Goal: Information Seeking & Learning: Check status

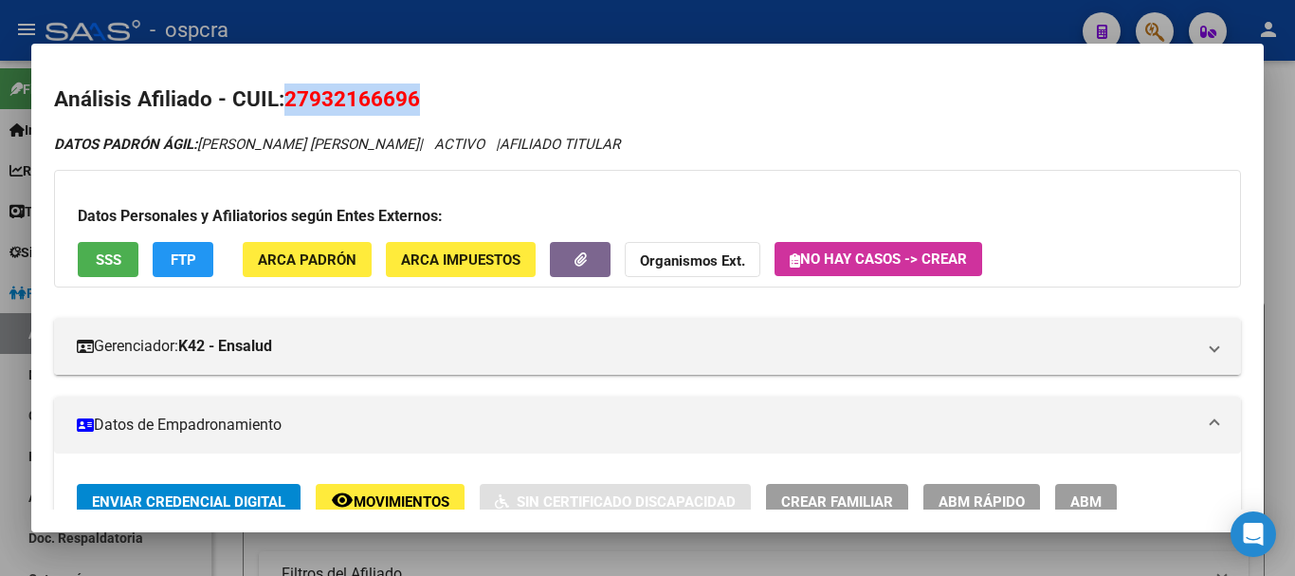
scroll to position [768, 0]
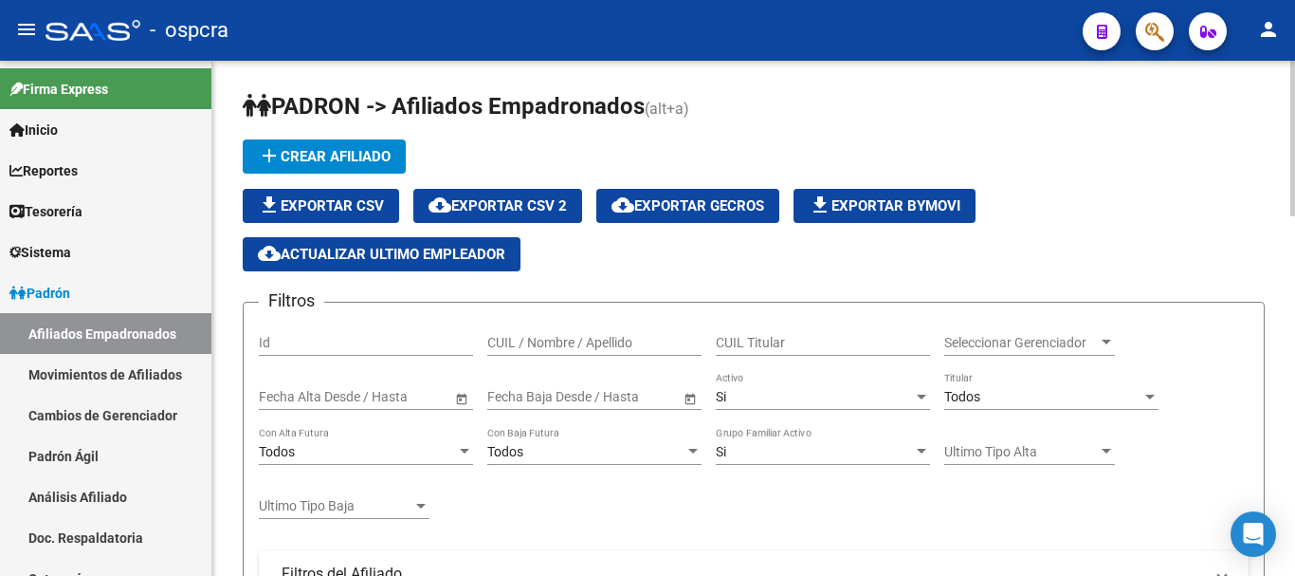
click at [509, 331] on div "CUIL / Nombre / Apellido" at bounding box center [594, 337] width 214 height 38
paste input "20224572140"
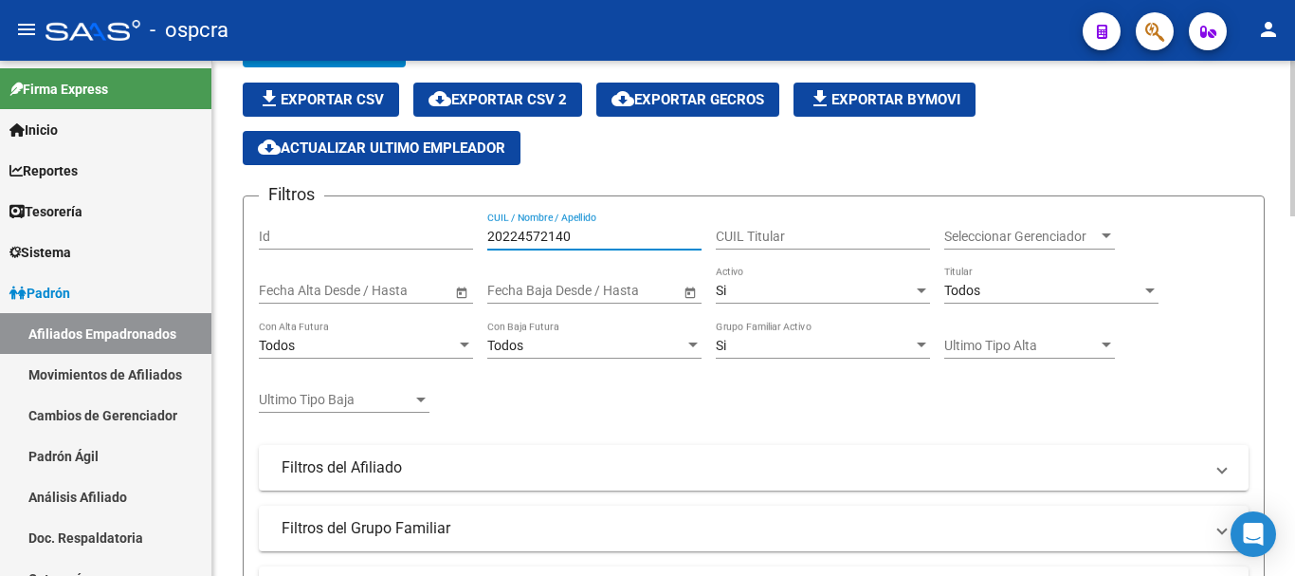
scroll to position [379, 0]
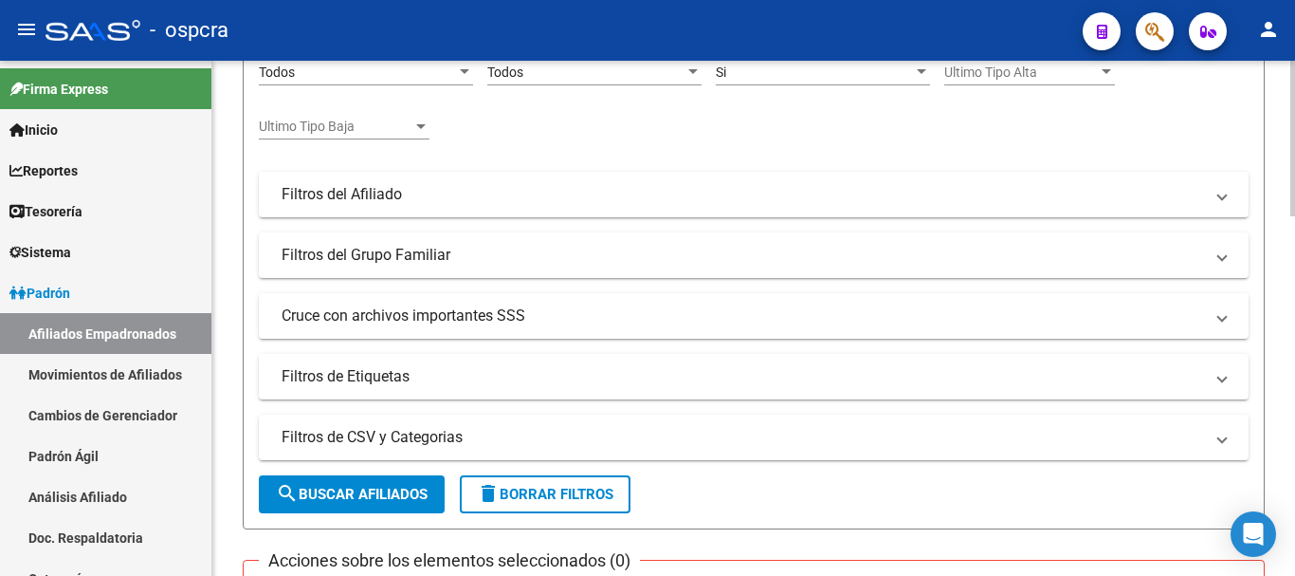
type input "20224572140"
click at [357, 497] on span "search Buscar Afiliados" at bounding box center [352, 494] width 152 height 17
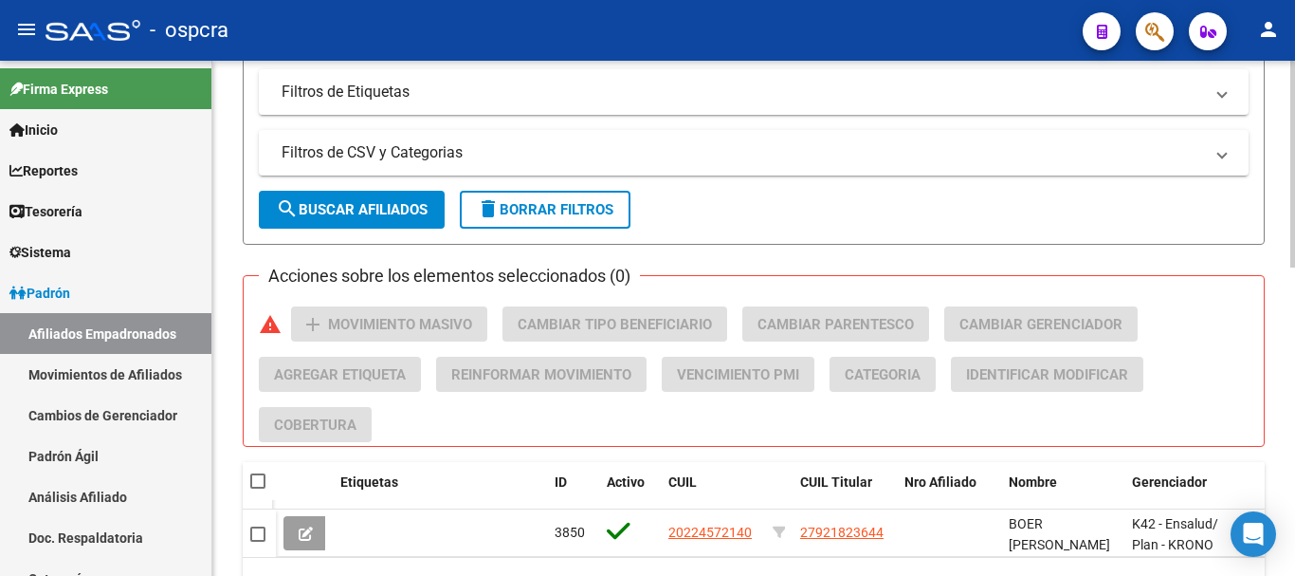
scroll to position [768, 0]
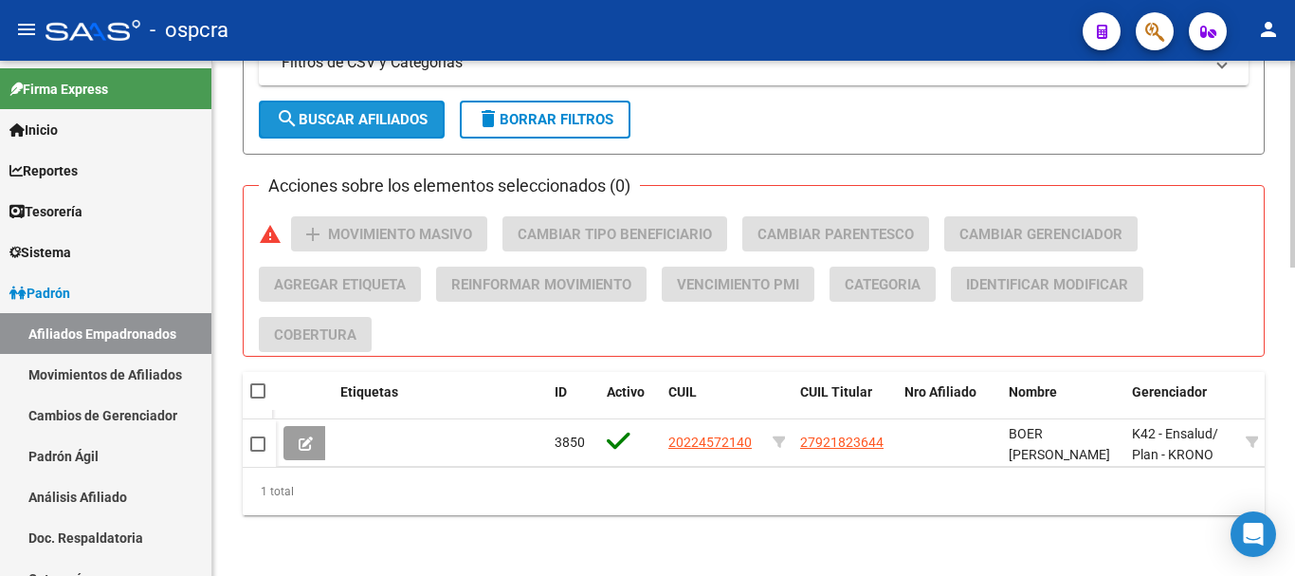
click at [380, 117] on button "search Buscar Afiliados" at bounding box center [352, 120] width 186 height 38
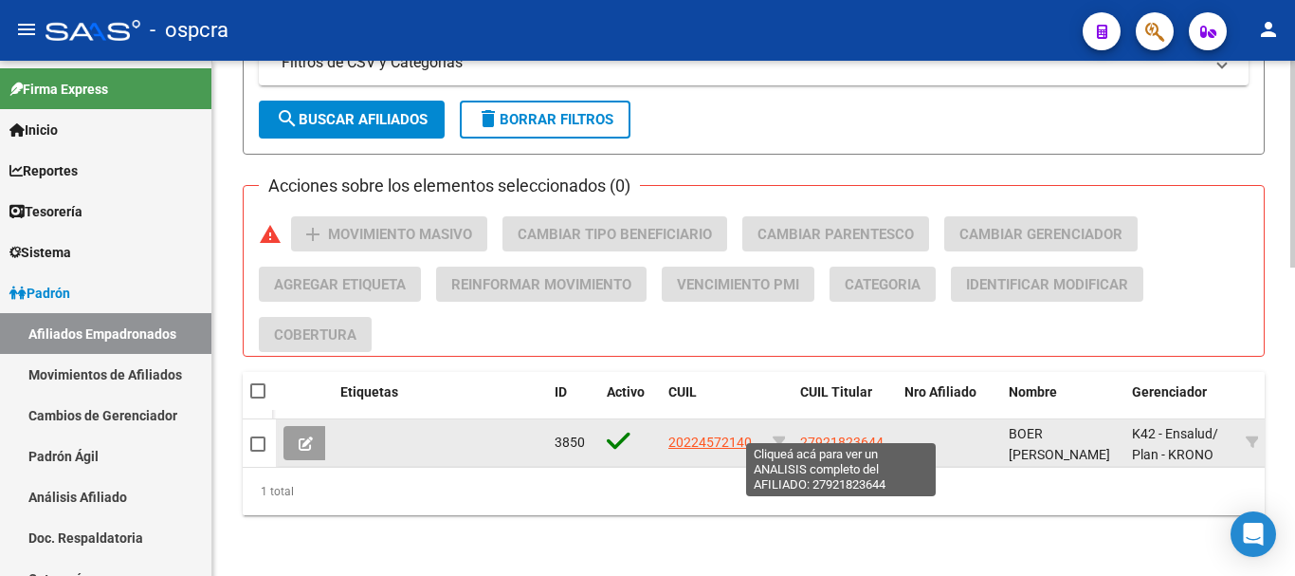
click at [839, 434] on span "27921823644" at bounding box center [841, 441] width 83 height 15
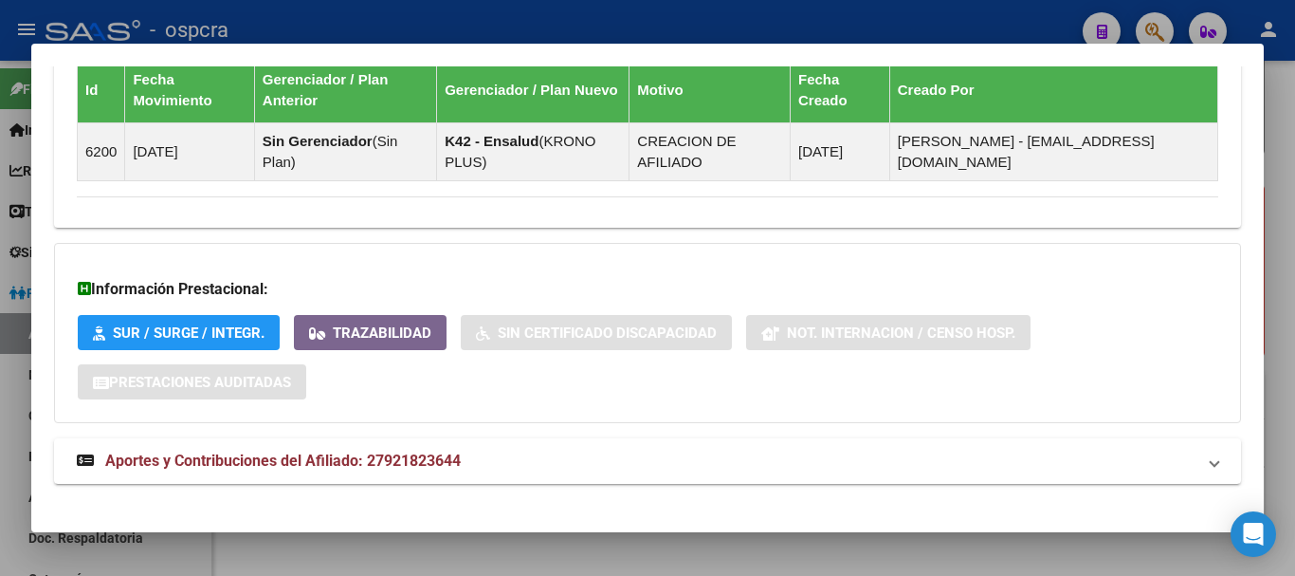
scroll to position [1260, 0]
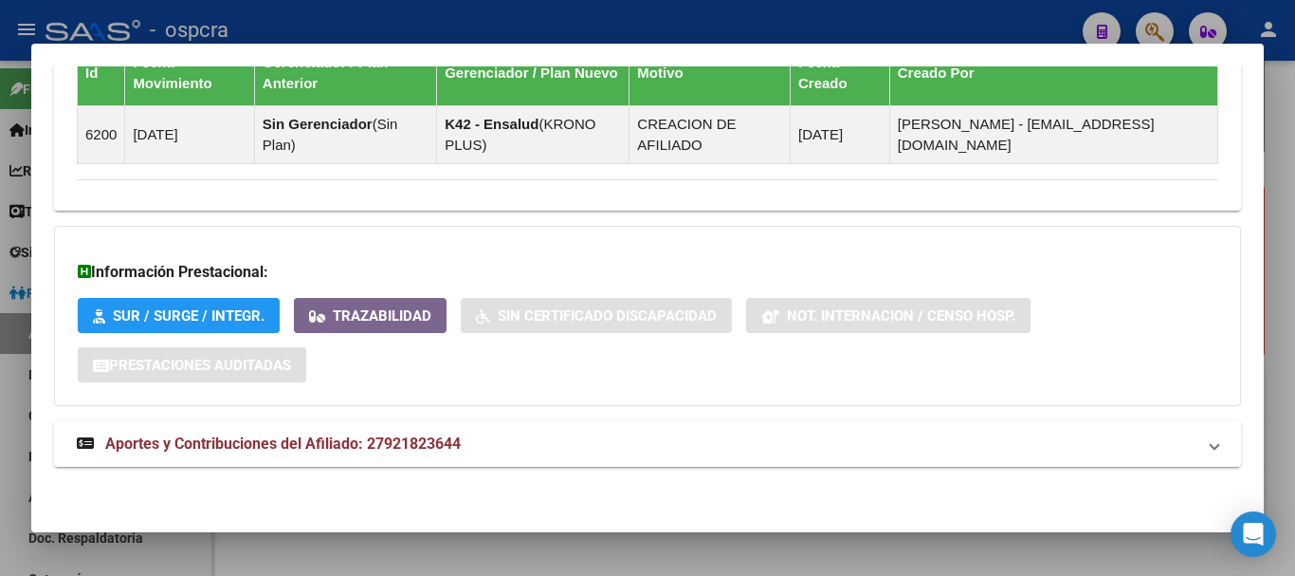
click at [277, 442] on span "Aportes y Contribuciones del Afiliado: 27921823644" at bounding box center [283, 443] width 356 height 18
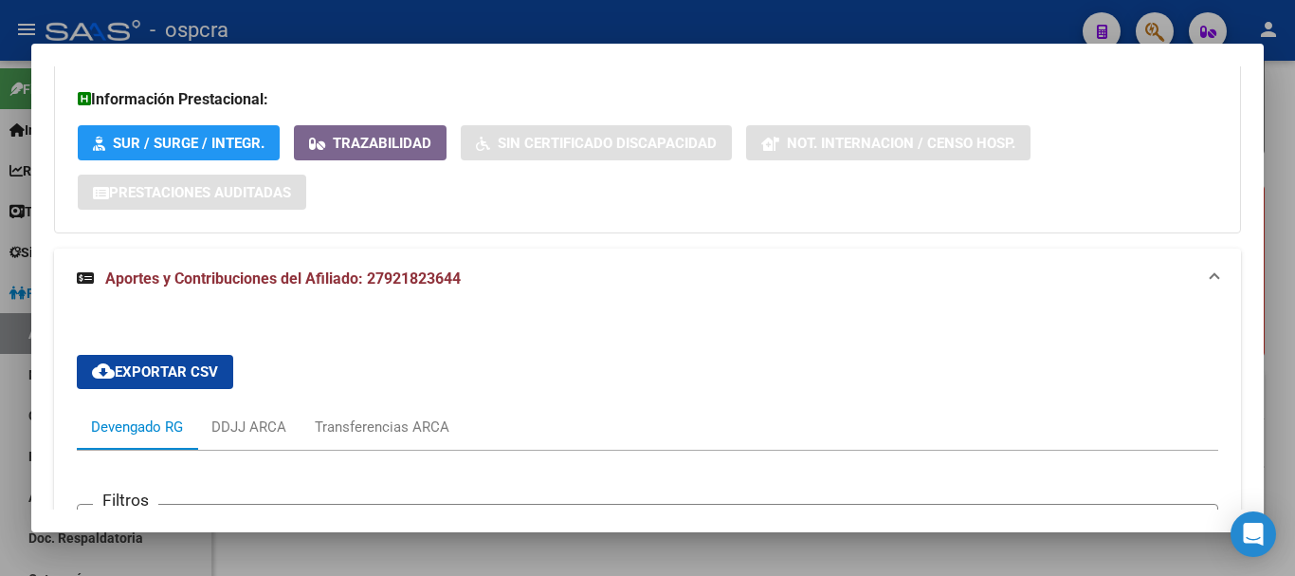
scroll to position [1845, 0]
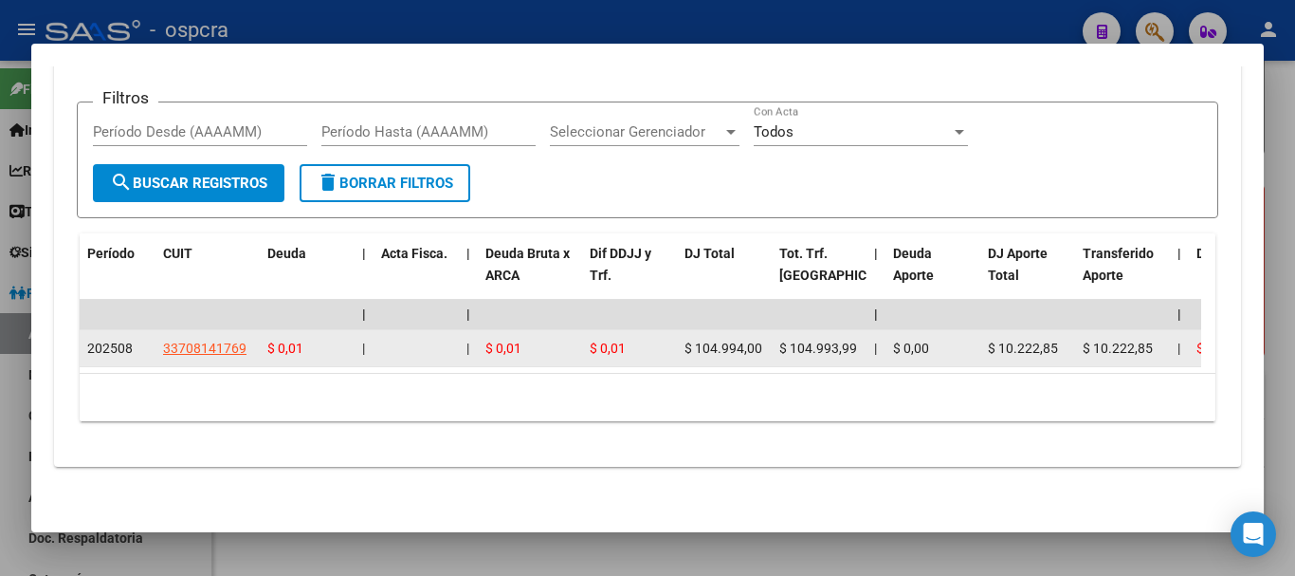
drag, startPoint x: 160, startPoint y: 333, endPoint x: 264, endPoint y: 343, distance: 103.9
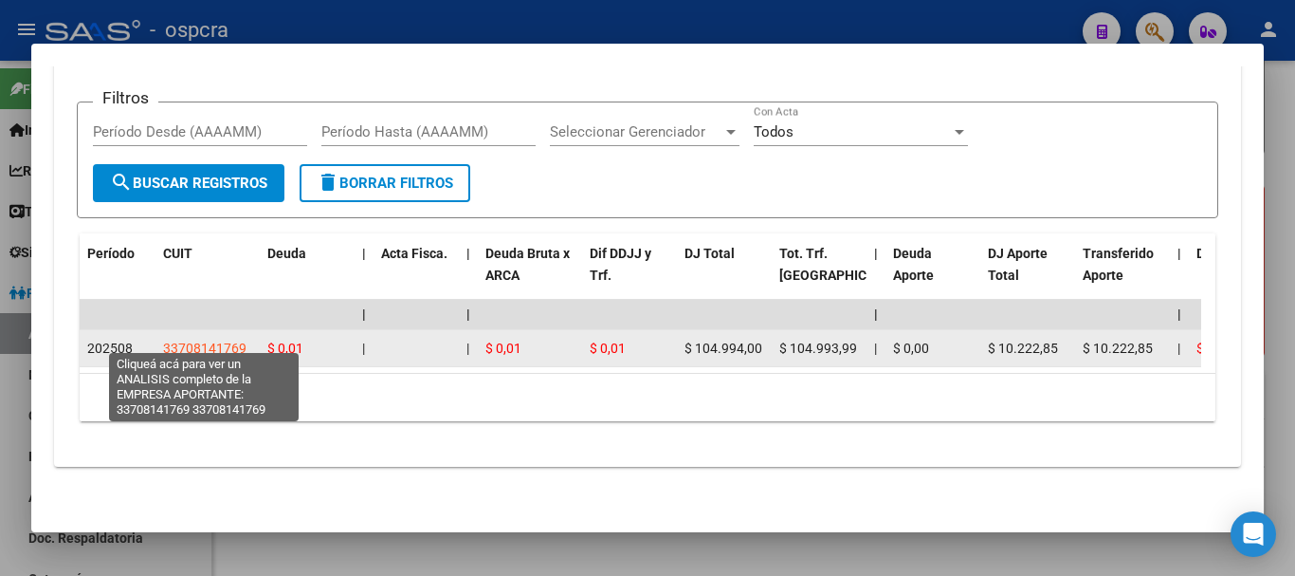
click at [230, 343] on span "33708141769" at bounding box center [204, 347] width 83 height 15
copy span "33708141769"
type textarea "33708141769"
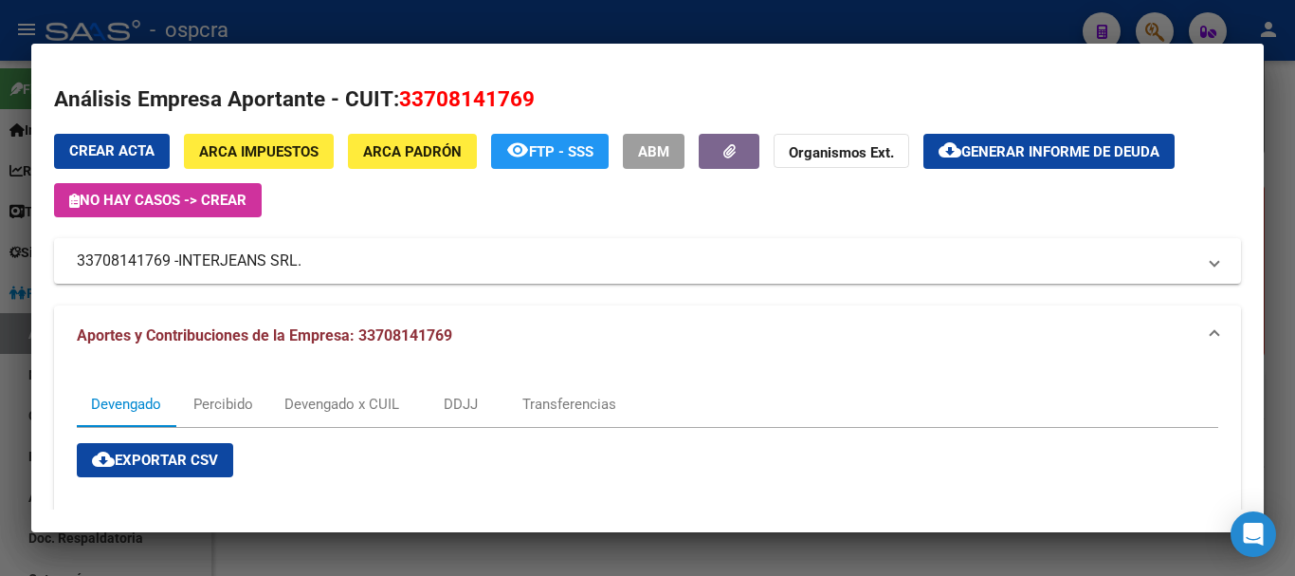
drag, startPoint x: 604, startPoint y: 81, endPoint x: 396, endPoint y: 100, distance: 208.5
click at [396, 100] on mat-dialog-content "Análisis Empresa Aportante - CUIT: 33708141769 Crear Acta ARCA Impuestos ARCA P…" at bounding box center [647, 288] width 1233 height 444
copy span "33708141769"
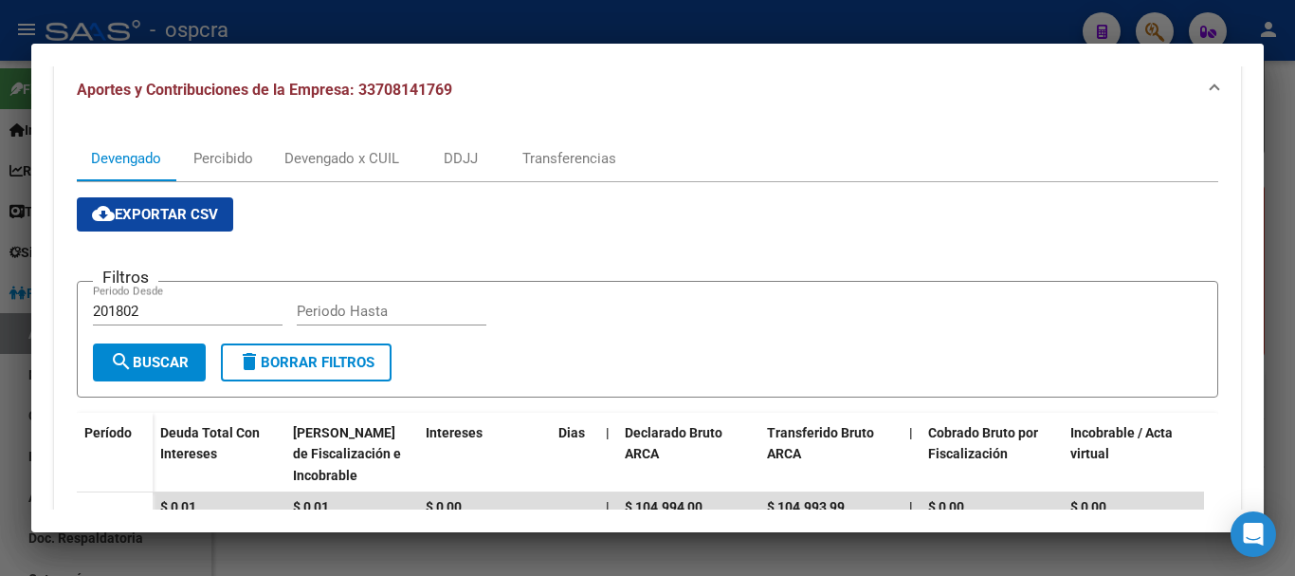
scroll to position [0, 0]
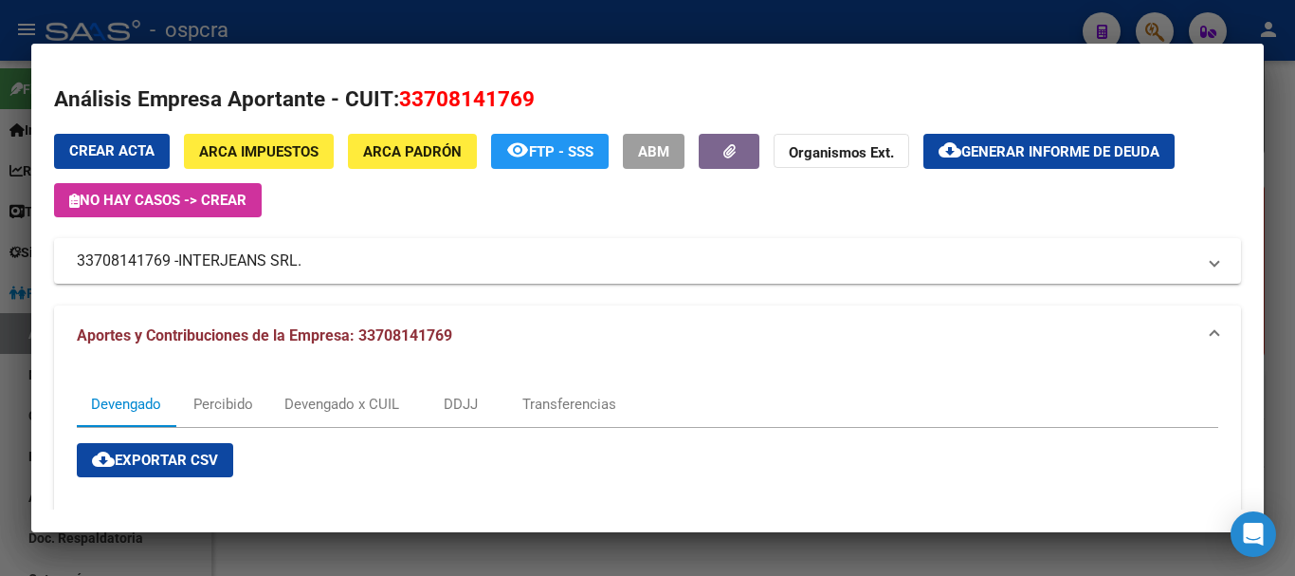
click at [0, 324] on div at bounding box center [647, 288] width 1295 height 576
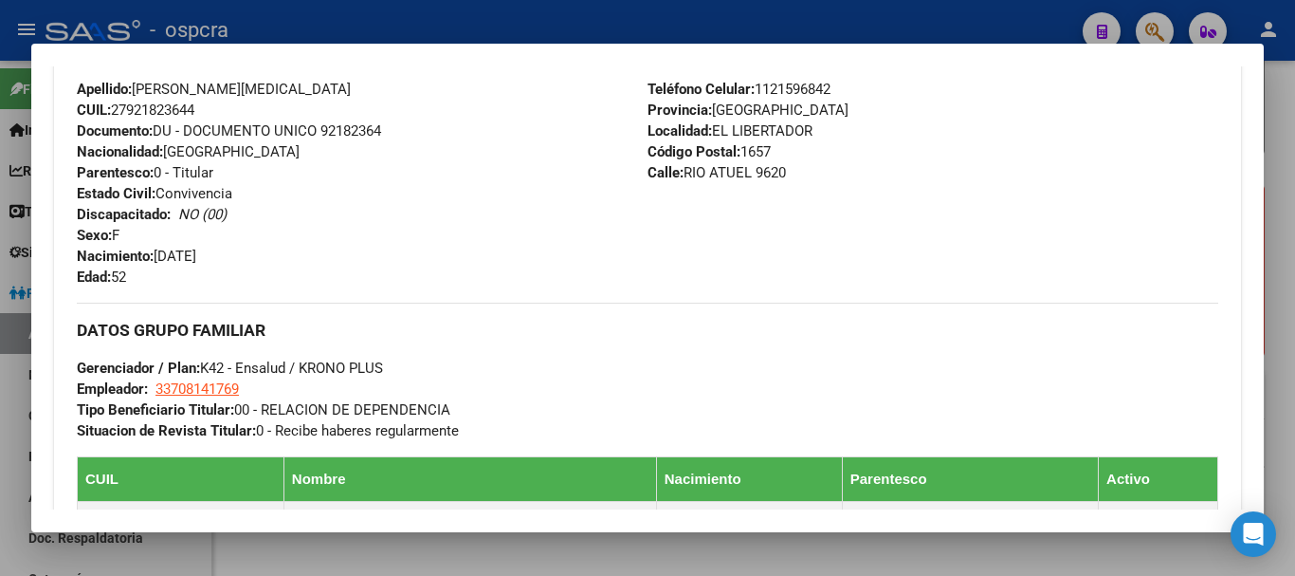
scroll to position [613, 0]
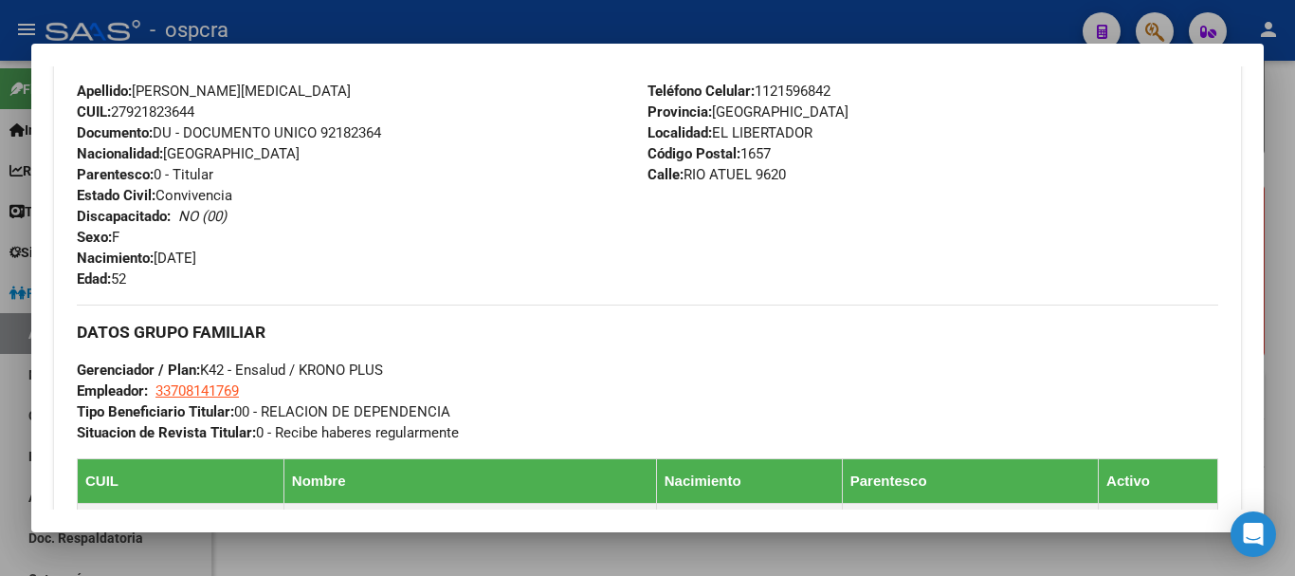
click at [0, 138] on div at bounding box center [647, 288] width 1295 height 576
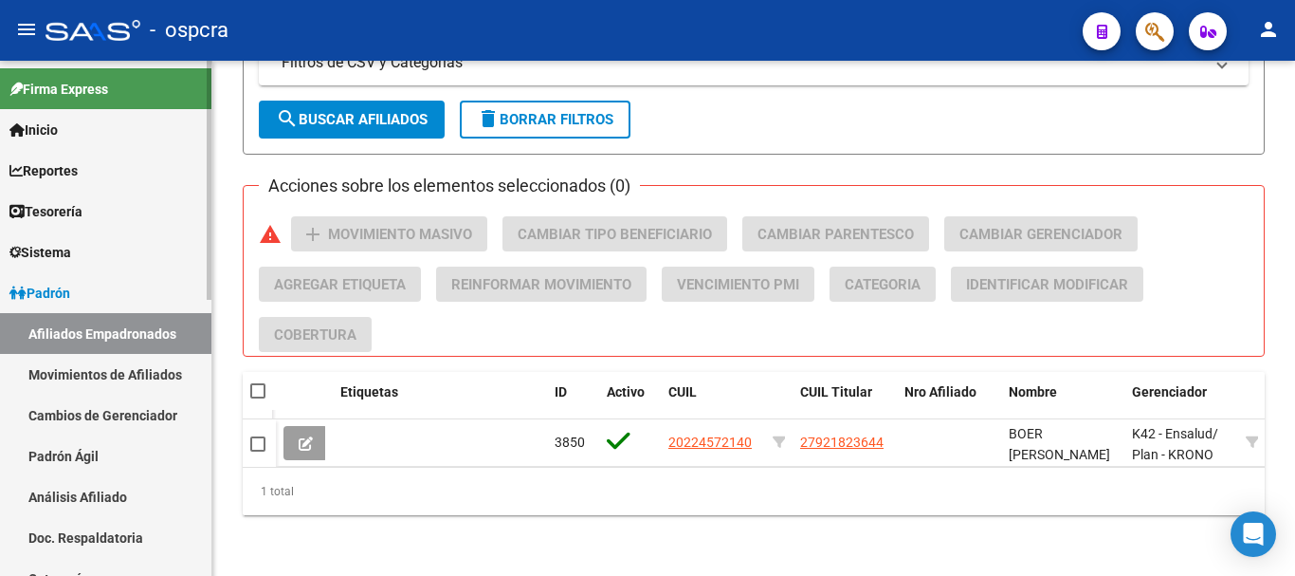
click at [64, 279] on link "Padrón" at bounding box center [105, 292] width 211 height 41
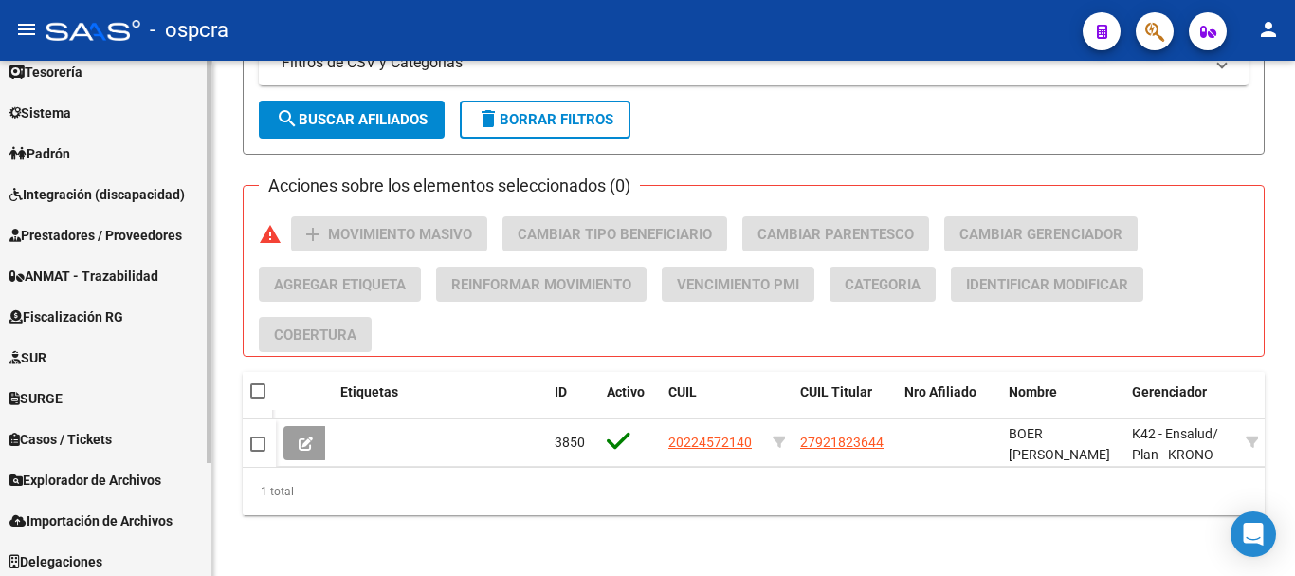
scroll to position [145, 0]
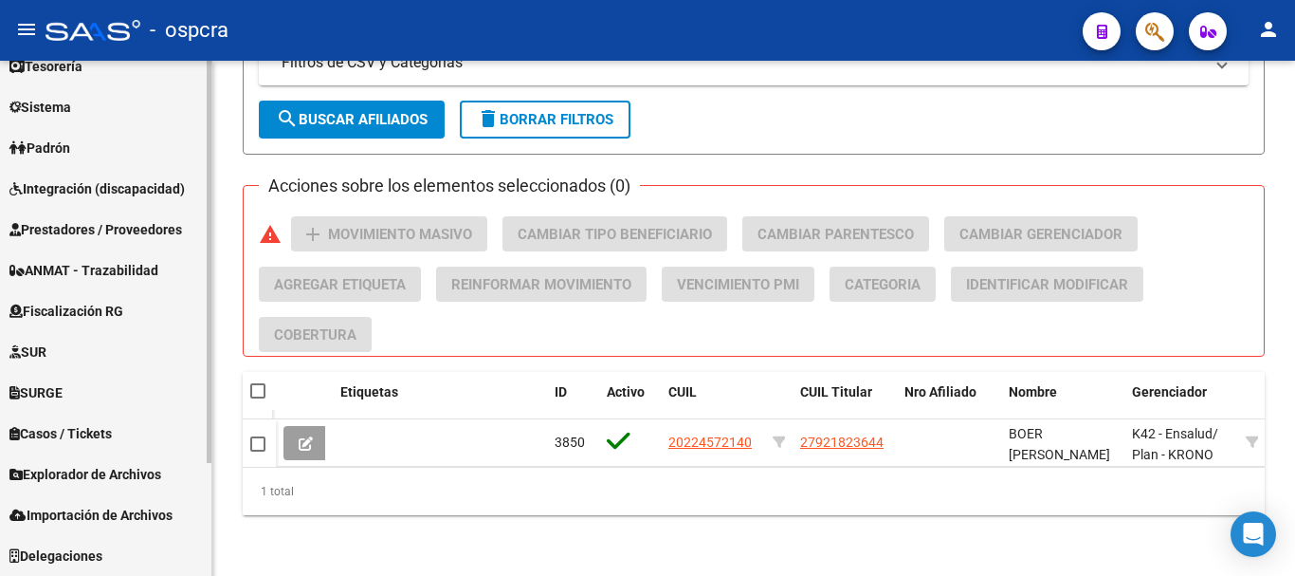
click at [200, 430] on div "Firma Express Inicio Calendario SSS Instructivos Contacto OS Reportes Ingresos …" at bounding box center [108, 246] width 216 height 660
click at [125, 432] on link "Casos / Tickets" at bounding box center [105, 433] width 211 height 41
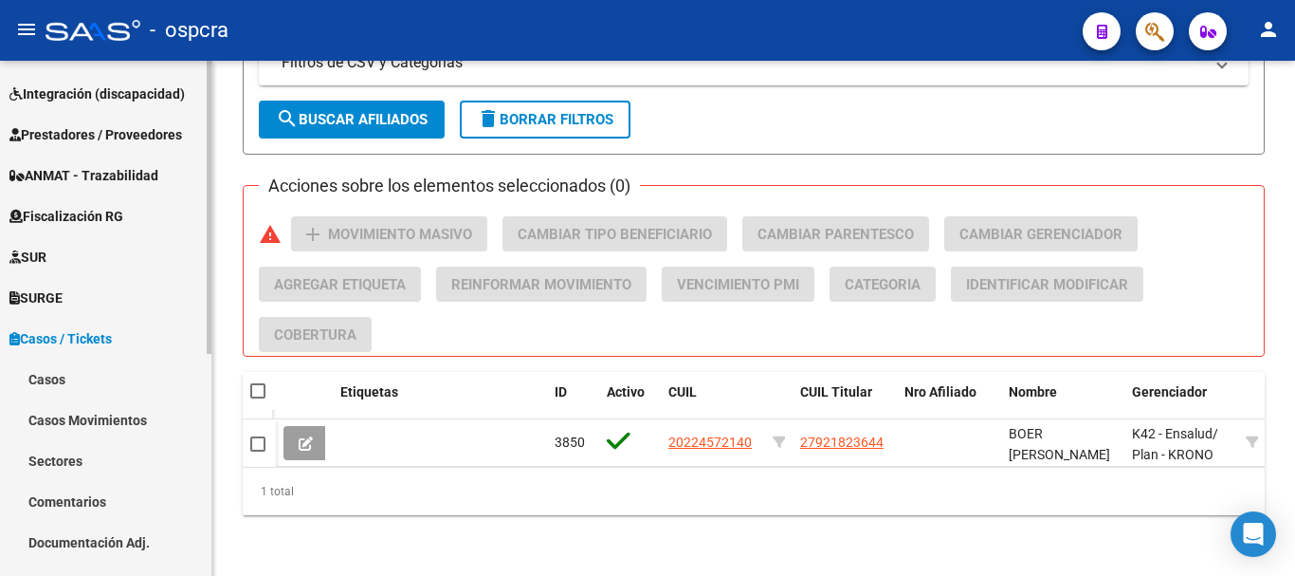
scroll to position [335, 0]
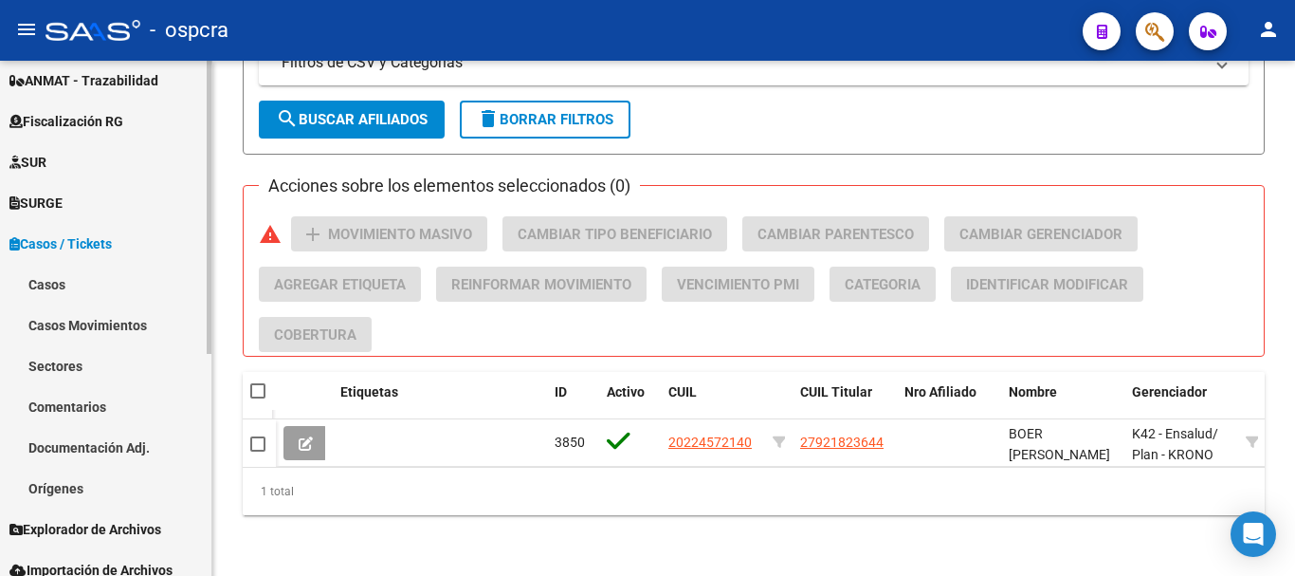
click at [123, 451] on link "Documentación Adj." at bounding box center [105, 447] width 211 height 41
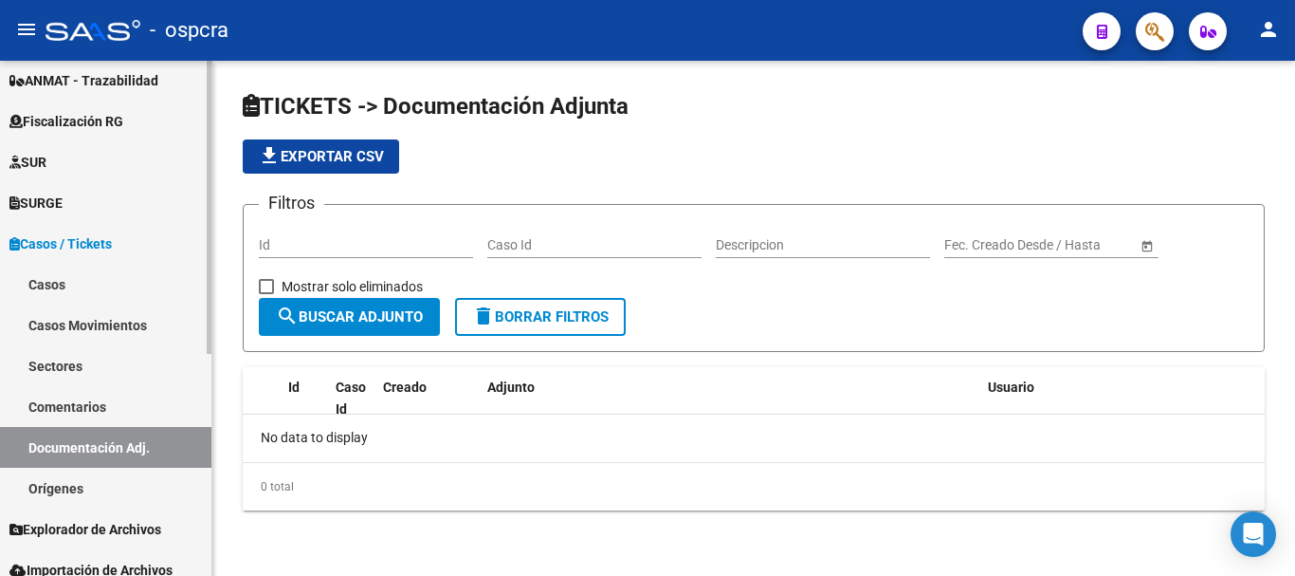
click at [56, 489] on link "Orígenes" at bounding box center [105, 488] width 211 height 41
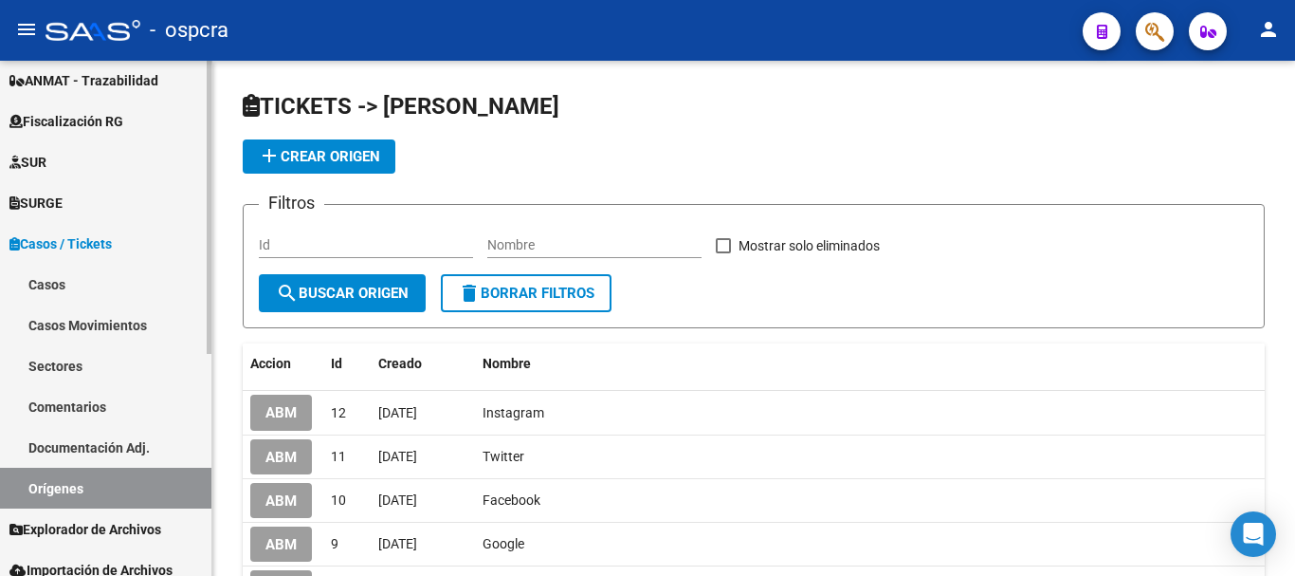
scroll to position [390, 0]
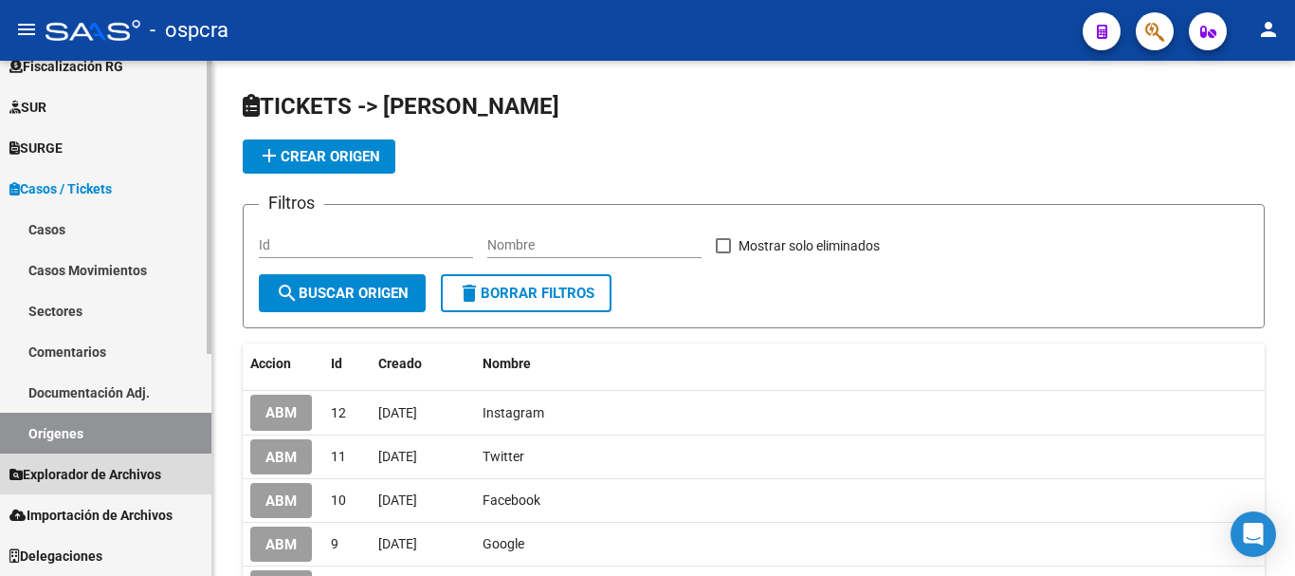
click at [78, 466] on span "Explorador de Archivos" at bounding box center [85, 474] width 152 height 21
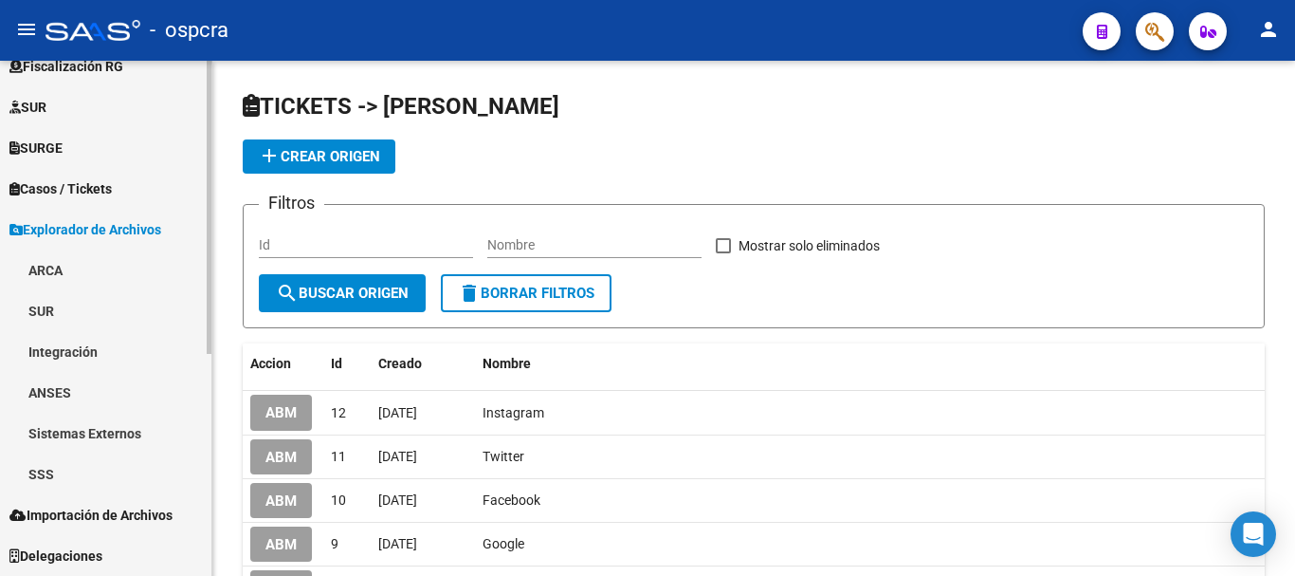
click at [145, 517] on span "Importación de Archivos" at bounding box center [90, 514] width 163 height 21
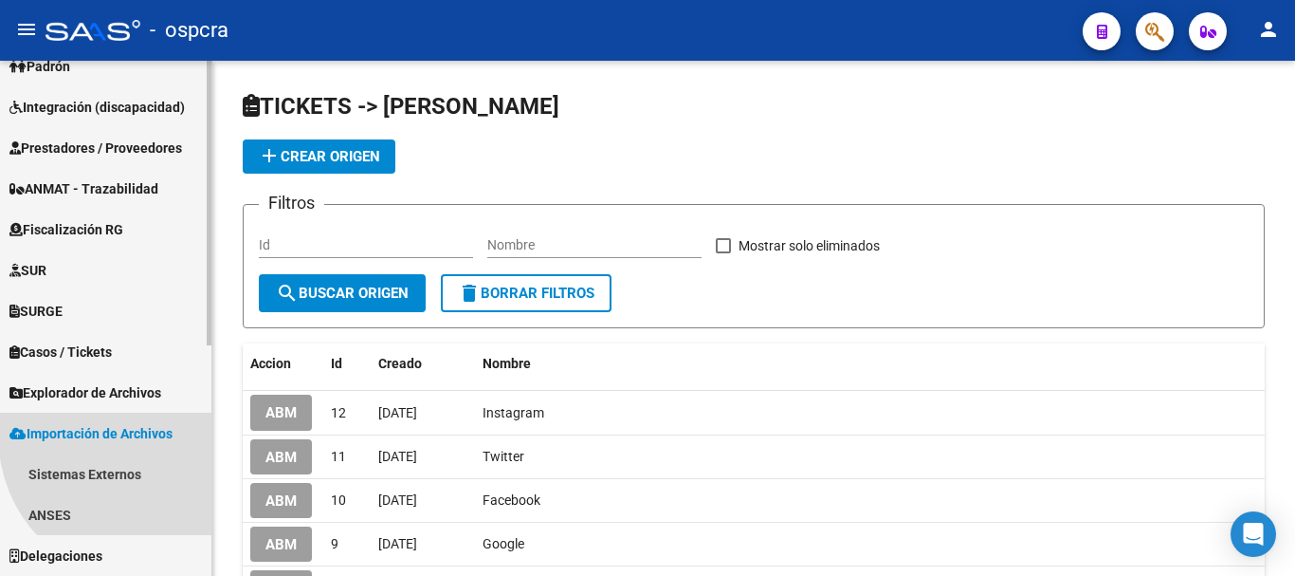
click at [145, 444] on span "Importación de Archivos" at bounding box center [90, 433] width 163 height 21
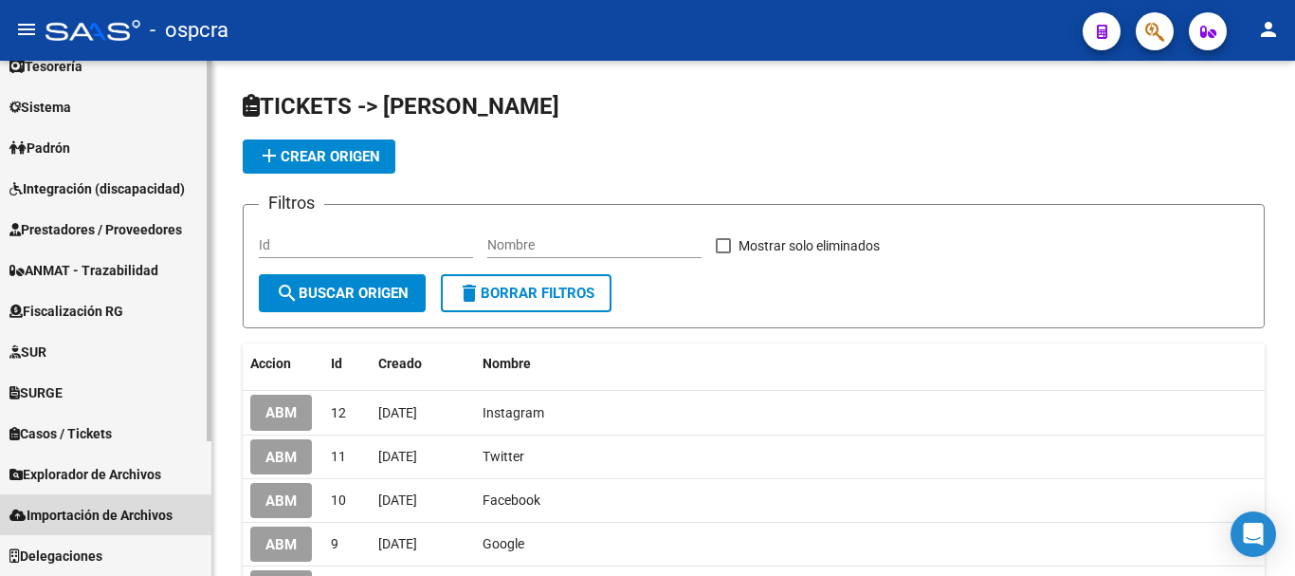
scroll to position [145, 0]
click at [129, 523] on span "Importación de Archivos" at bounding box center [90, 514] width 163 height 21
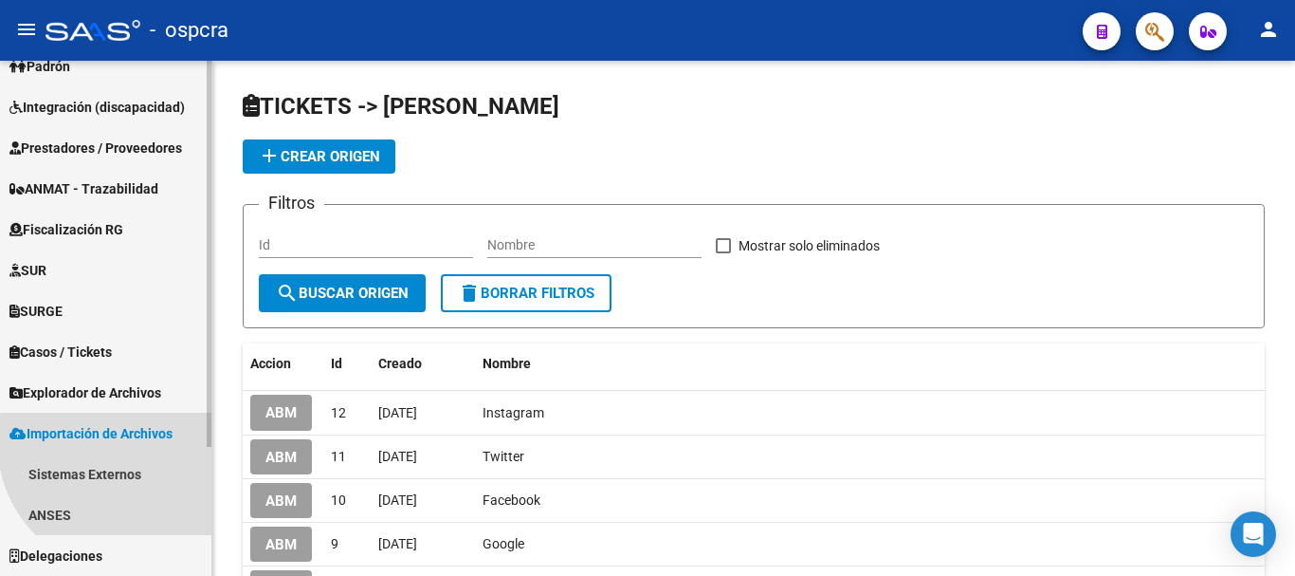
click at [129, 523] on link "ANSES" at bounding box center [105, 514] width 211 height 41
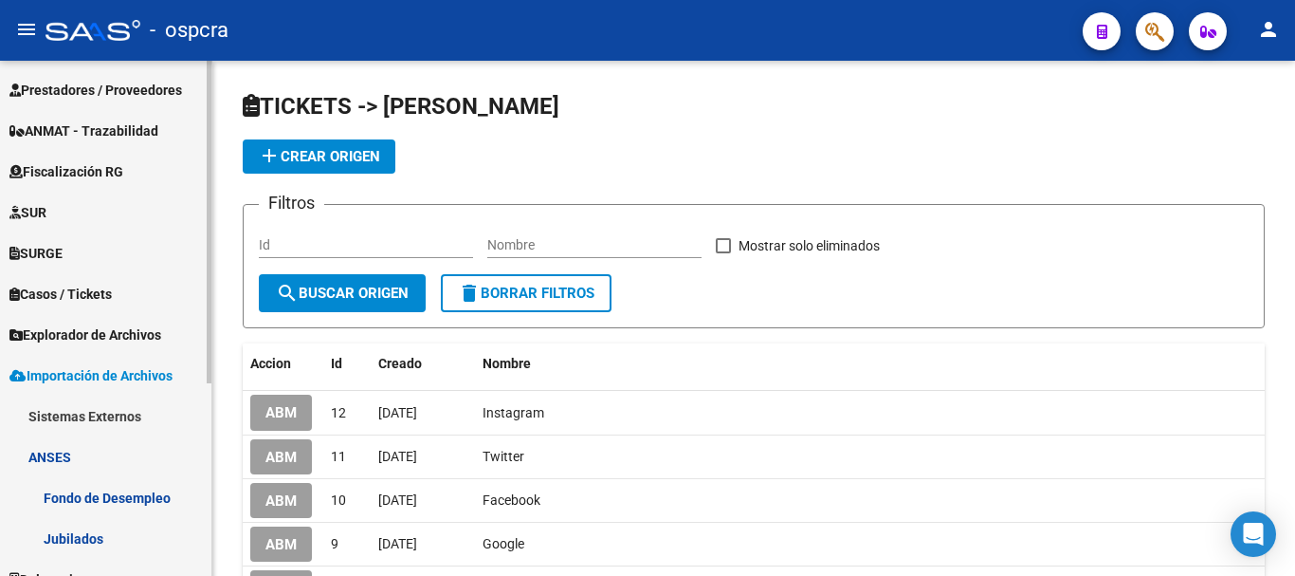
scroll to position [308, 0]
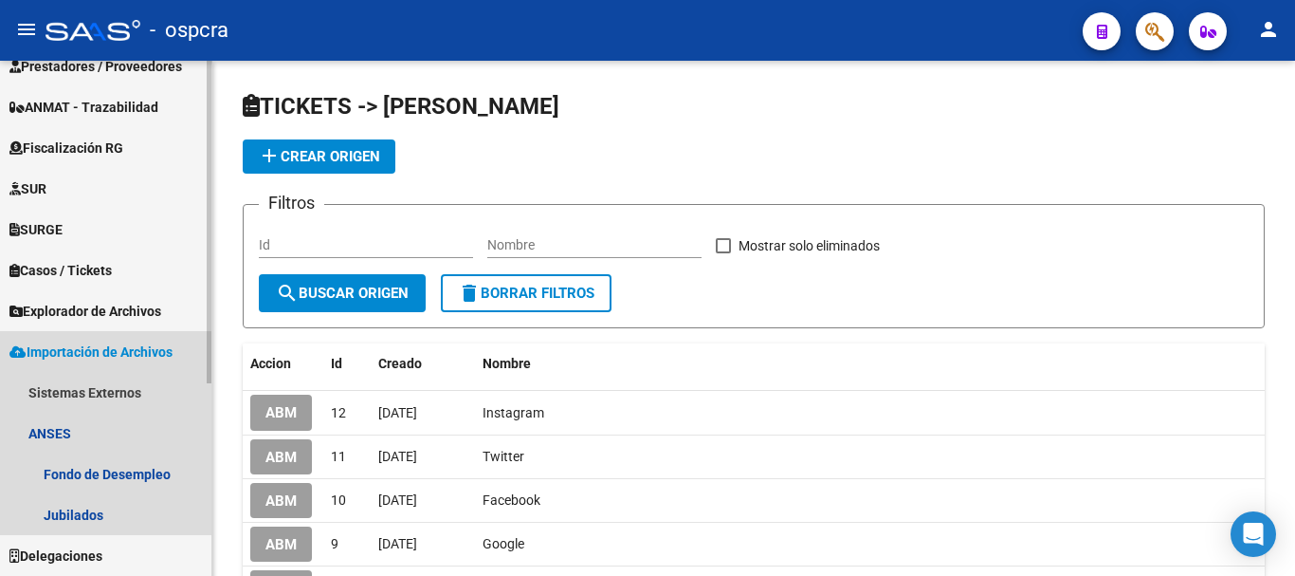
click at [105, 351] on span "Importación de Archivos" at bounding box center [90, 351] width 163 height 21
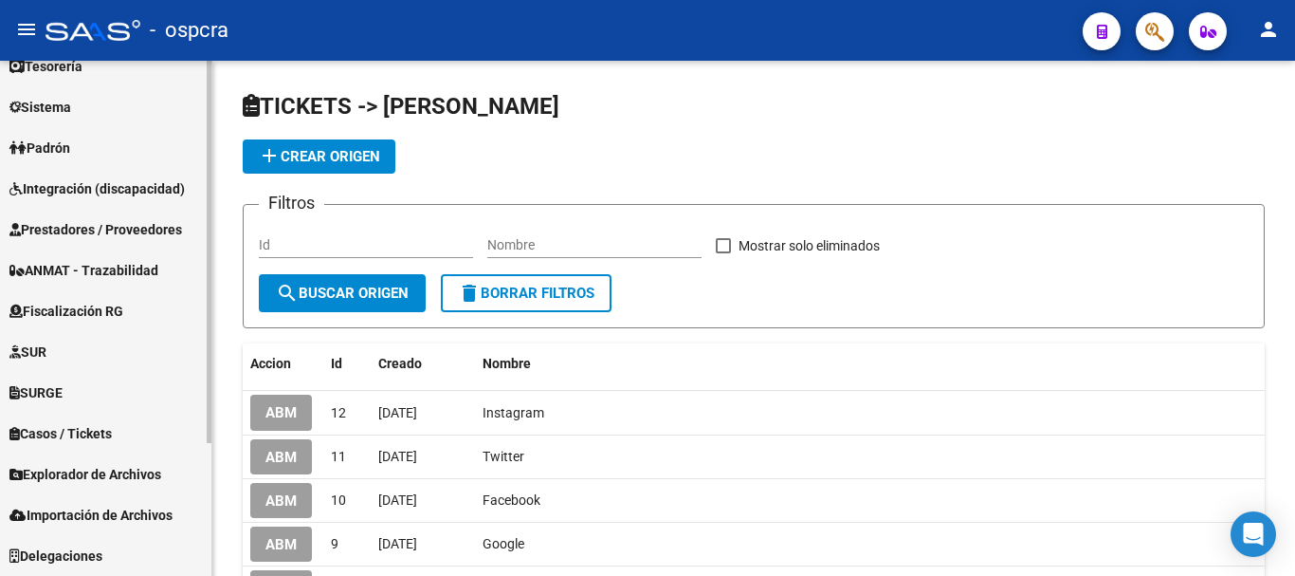
scroll to position [145, 0]
click at [105, 481] on span "Explorador de Archivos" at bounding box center [85, 474] width 152 height 21
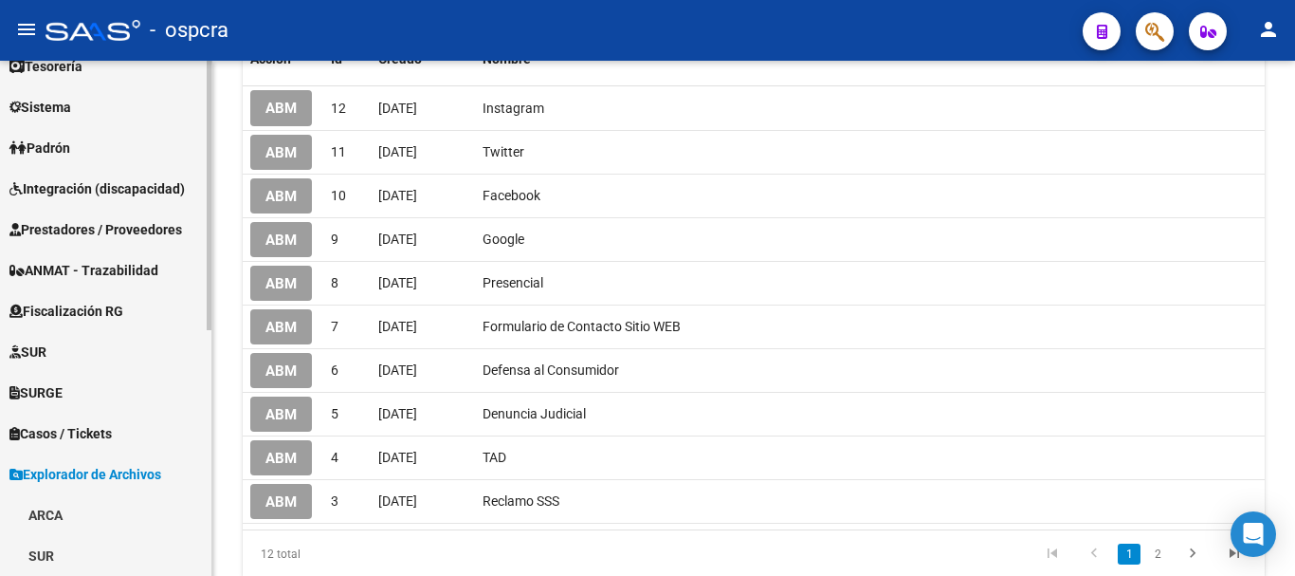
scroll to position [368, 0]
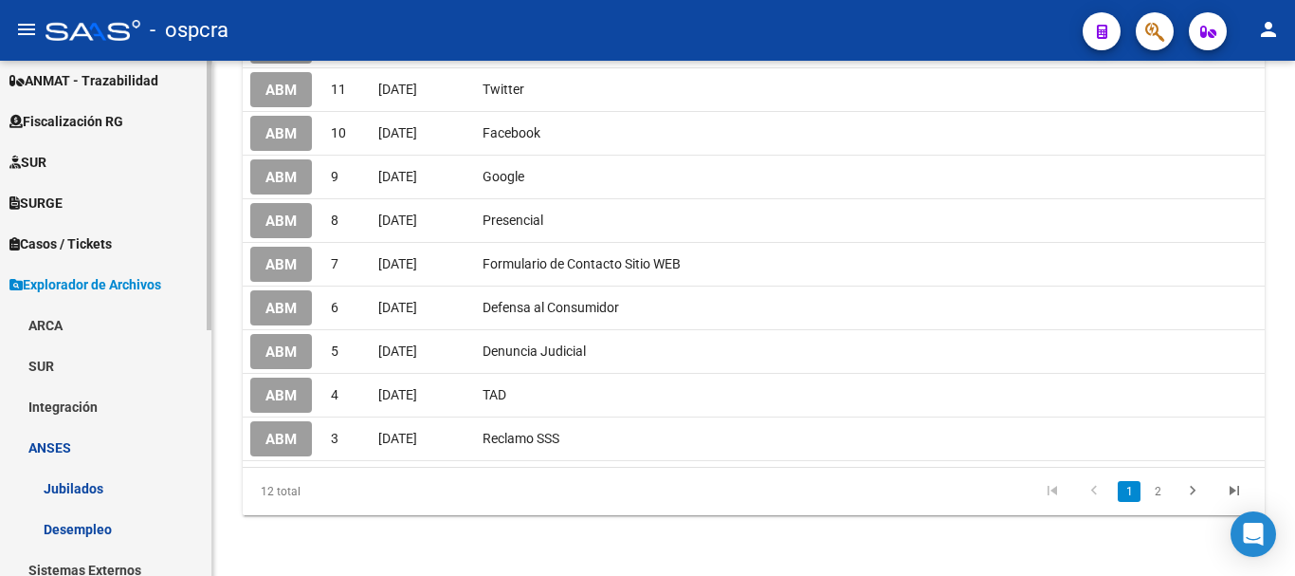
click at [75, 288] on span "Explorador de Archivos" at bounding box center [85, 284] width 152 height 21
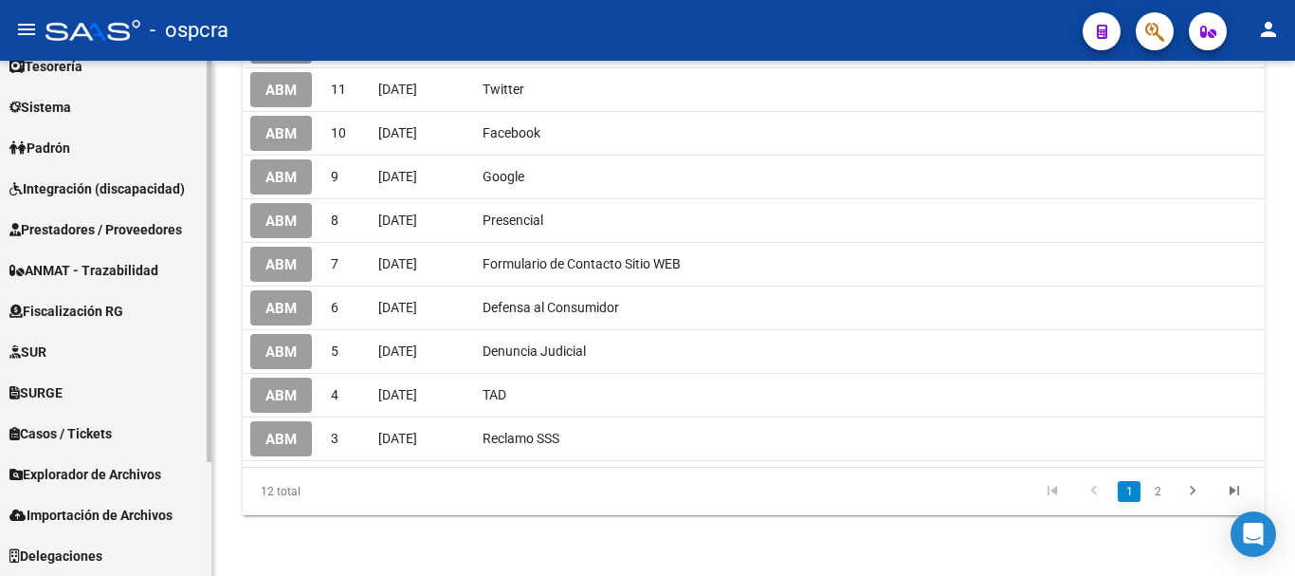
scroll to position [145, 0]
click at [46, 377] on link "SURGE" at bounding box center [105, 392] width 211 height 41
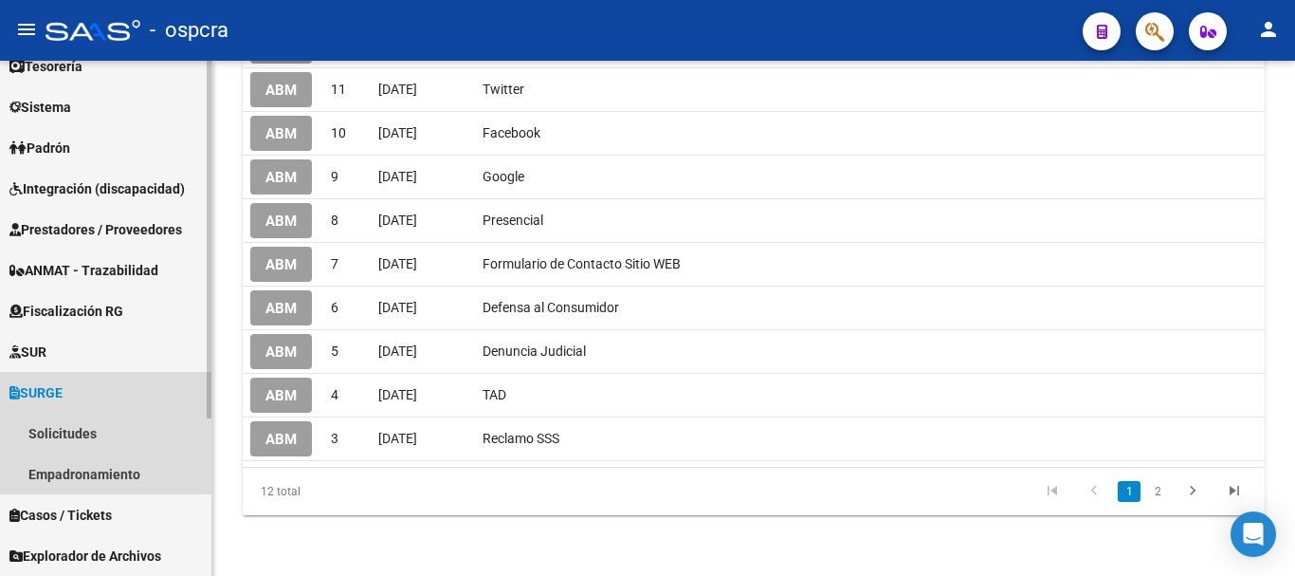
click at [83, 388] on link "SURGE" at bounding box center [105, 392] width 211 height 41
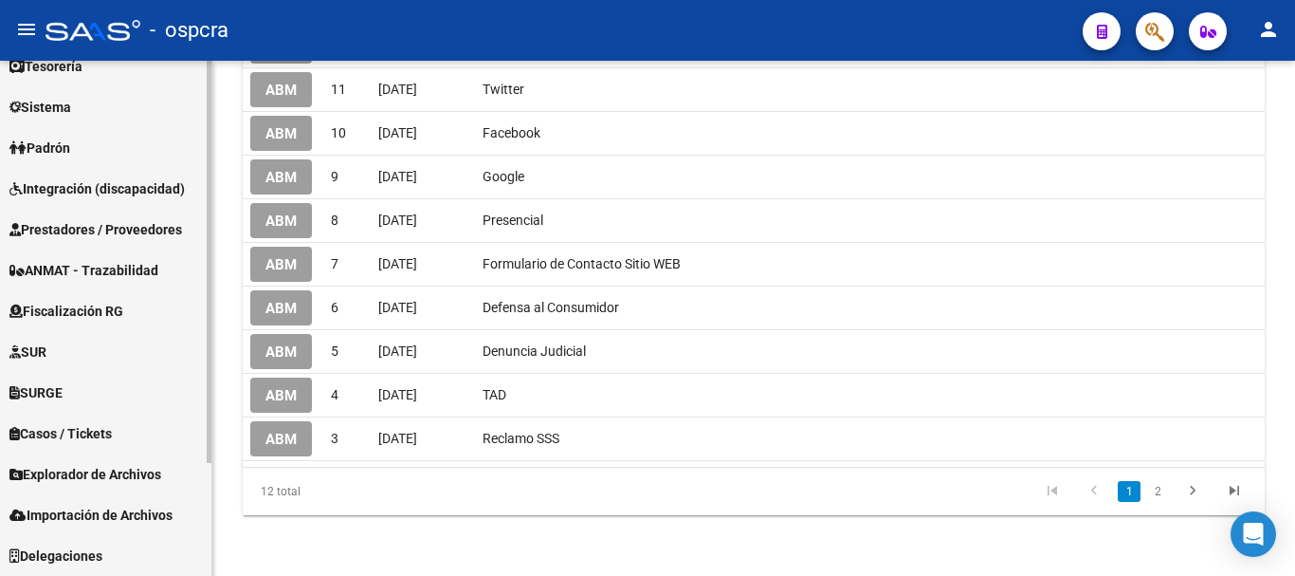
click at [82, 426] on span "Casos / Tickets" at bounding box center [60, 433] width 102 height 21
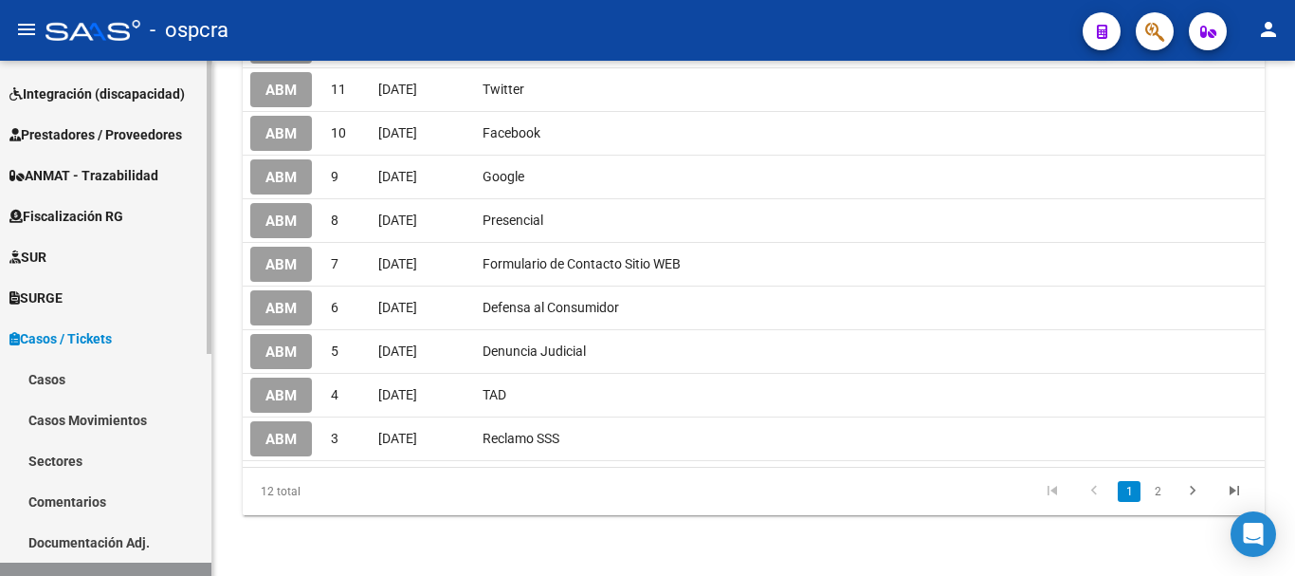
scroll to position [335, 0]
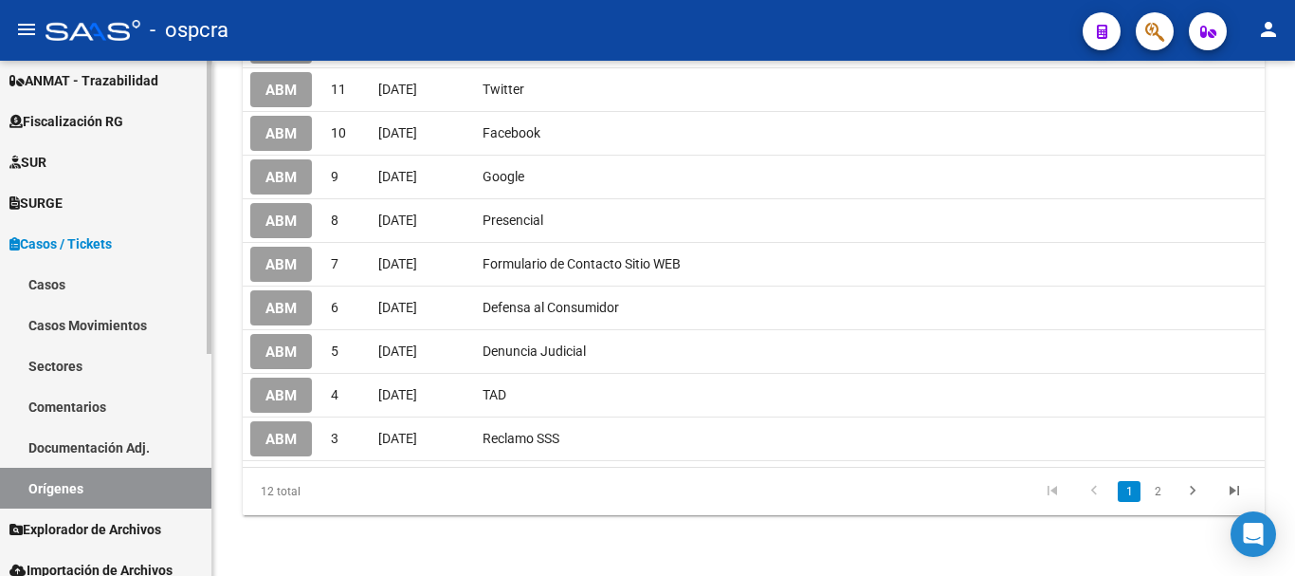
click at [102, 449] on link "Documentación Adj." at bounding box center [105, 447] width 211 height 41
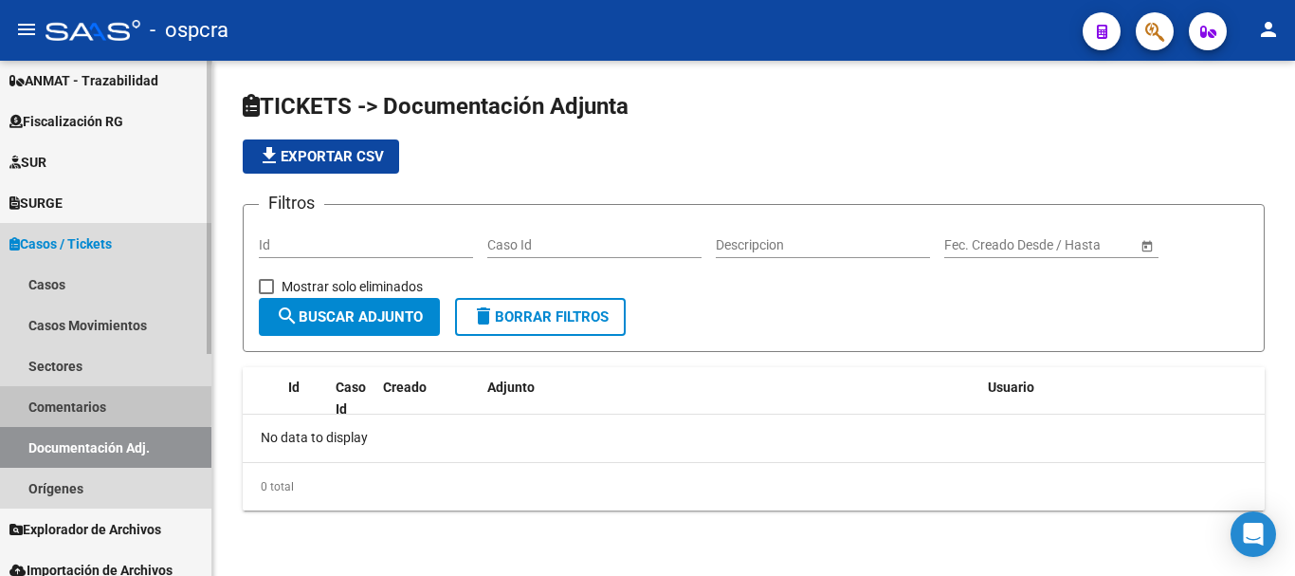
click at [72, 396] on link "Comentarios" at bounding box center [105, 406] width 211 height 41
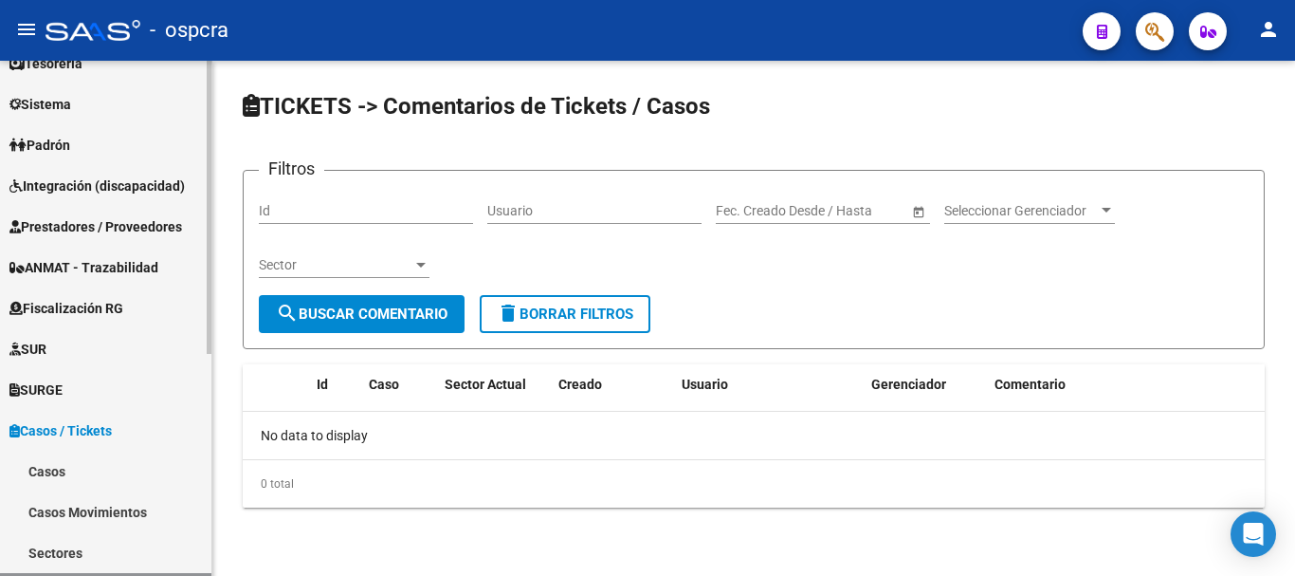
scroll to position [145, 0]
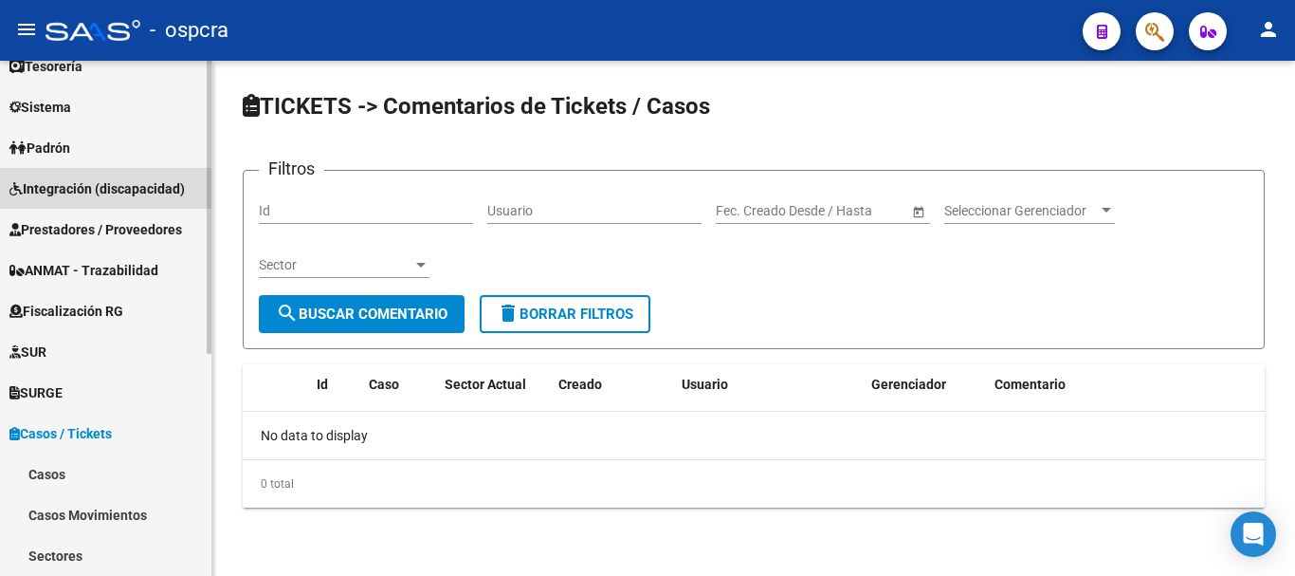
click at [54, 193] on span "Integración (discapacidad)" at bounding box center [96, 188] width 175 height 21
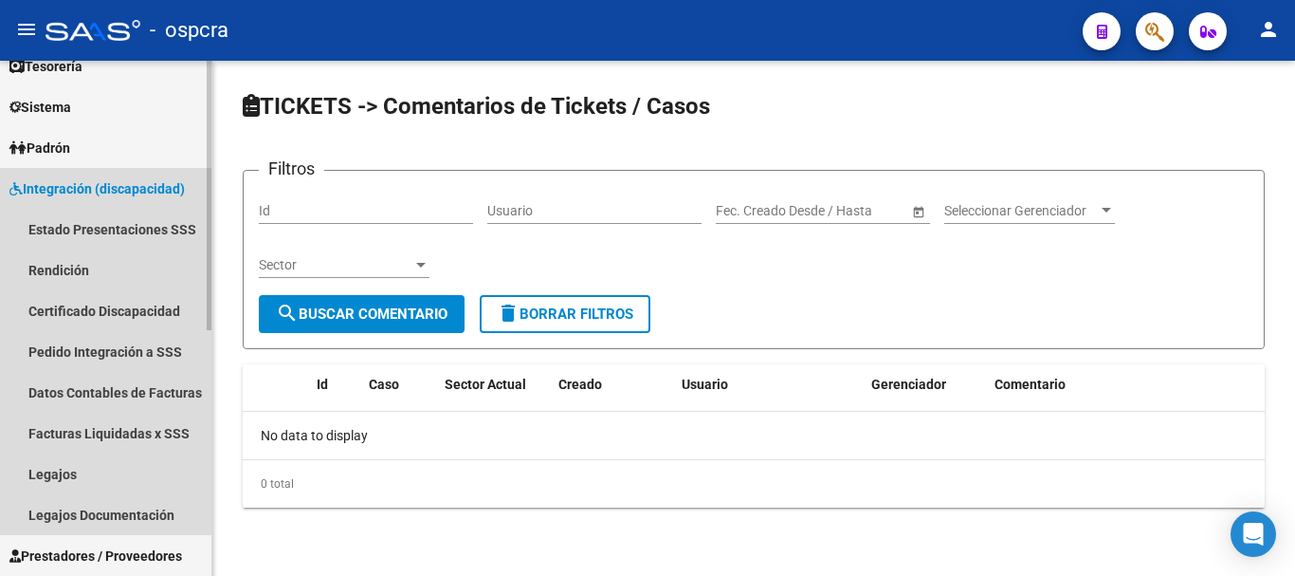
click at [54, 193] on span "Integración (discapacidad)" at bounding box center [96, 188] width 175 height 21
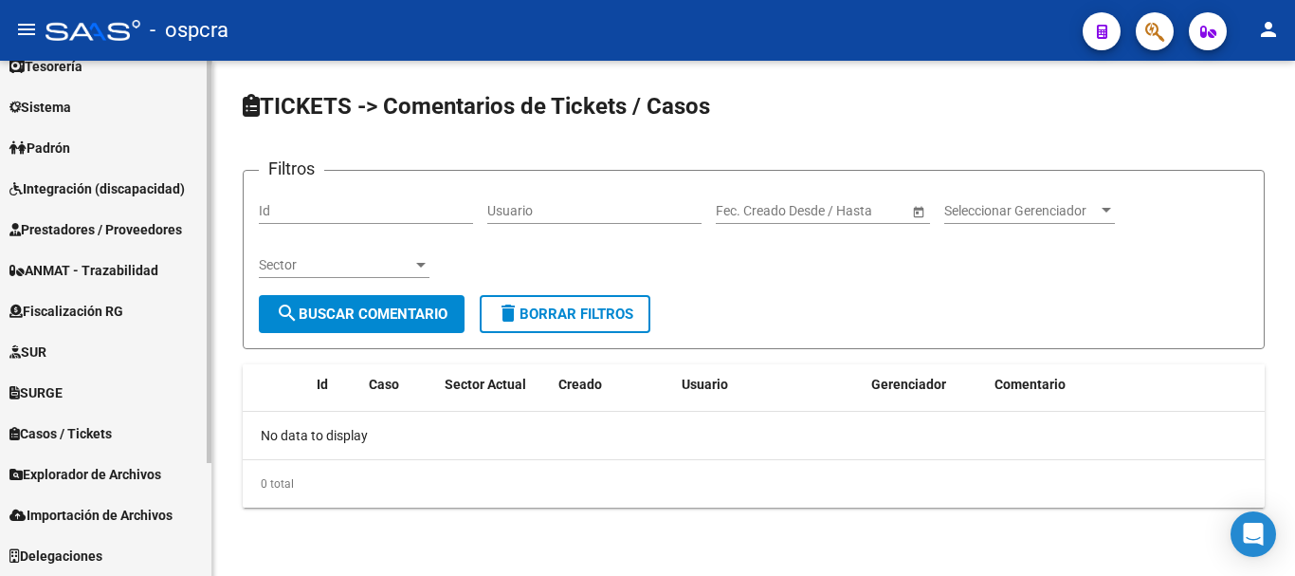
scroll to position [0, 0]
